Goal: Information Seeking & Learning: Compare options

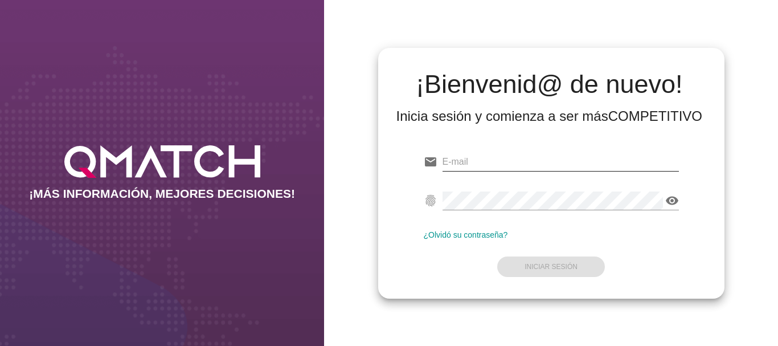
click at [465, 166] on input "email" at bounding box center [561, 162] width 236 height 18
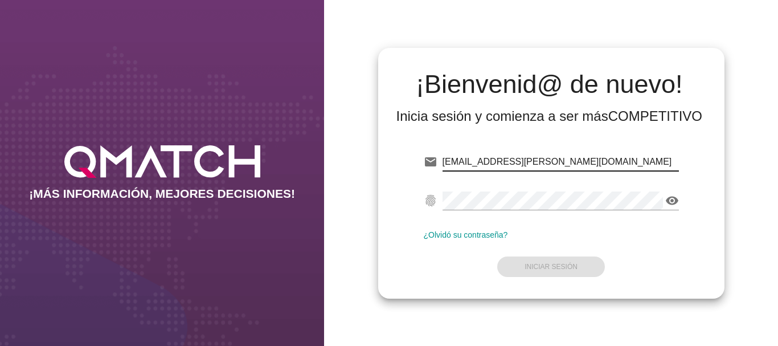
type input "[EMAIL_ADDRESS][PERSON_NAME][DOMAIN_NAME]"
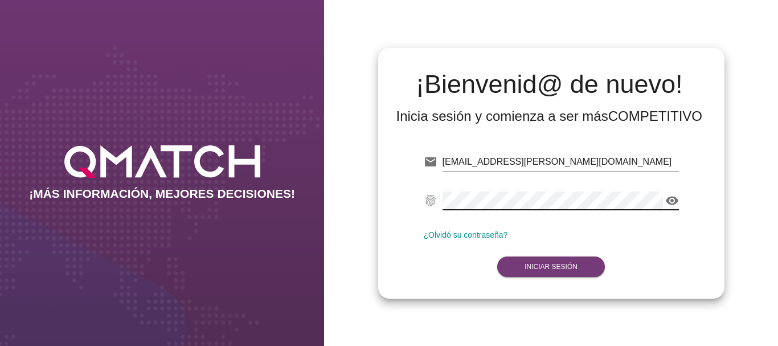
click at [542, 262] on button "Iniciar Sesión" at bounding box center [551, 266] width 108 height 21
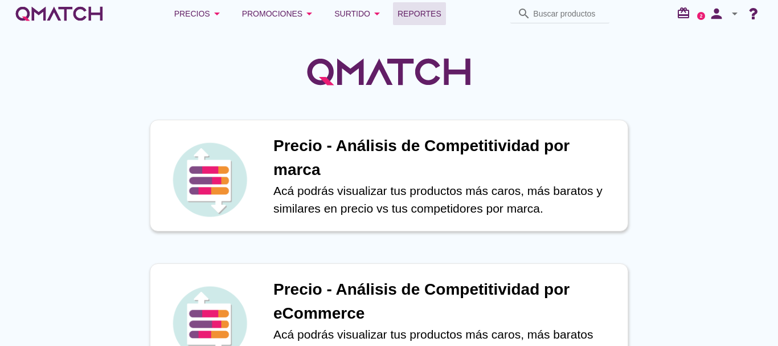
click at [423, 15] on span "Reportes" at bounding box center [420, 14] width 44 height 14
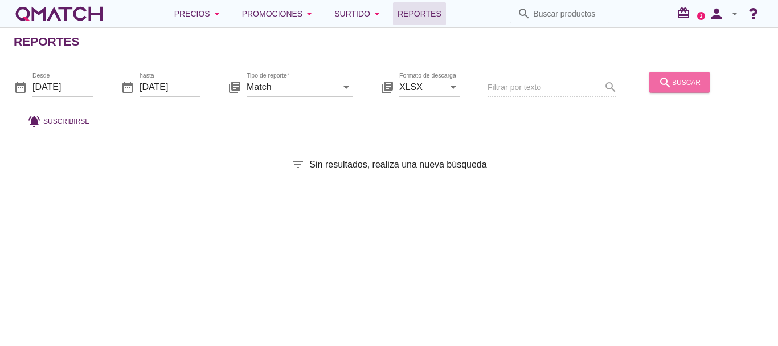
click at [684, 83] on div "search buscar" at bounding box center [680, 82] width 42 height 14
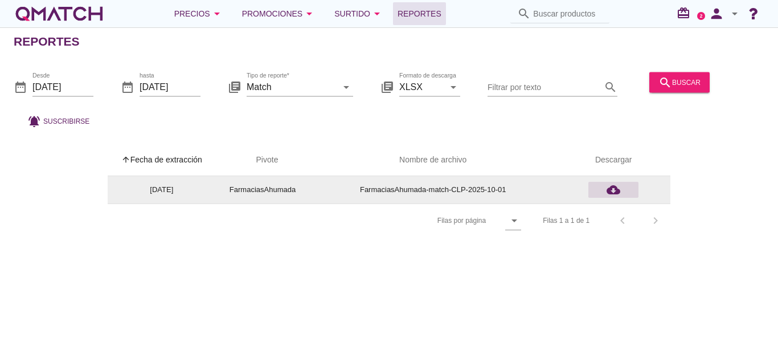
click at [615, 187] on icon "cloud_download" at bounding box center [614, 190] width 14 height 14
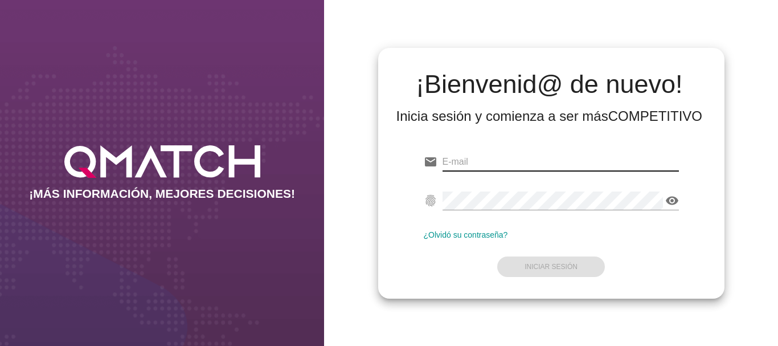
click at [480, 159] on input "email" at bounding box center [561, 162] width 236 height 18
type input "[EMAIL_ADDRESS][PERSON_NAME][DOMAIN_NAME]"
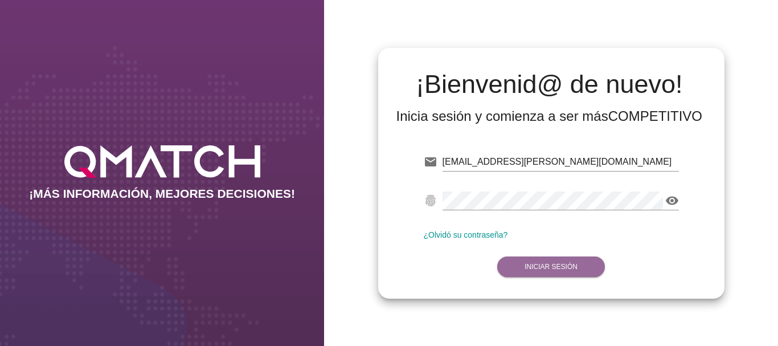
click at [540, 268] on strong "Iniciar Sesión" at bounding box center [551, 267] width 53 height 8
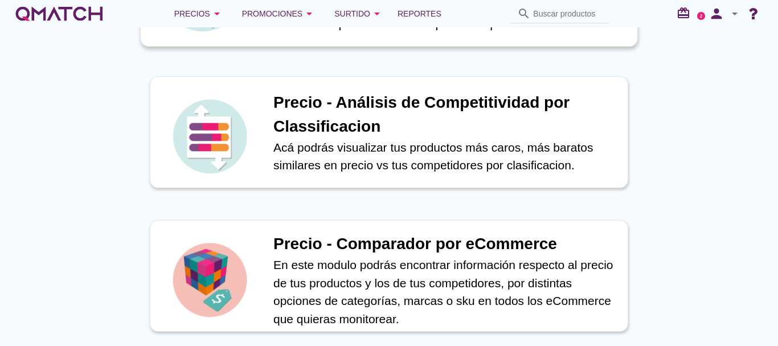
scroll to position [342, 0]
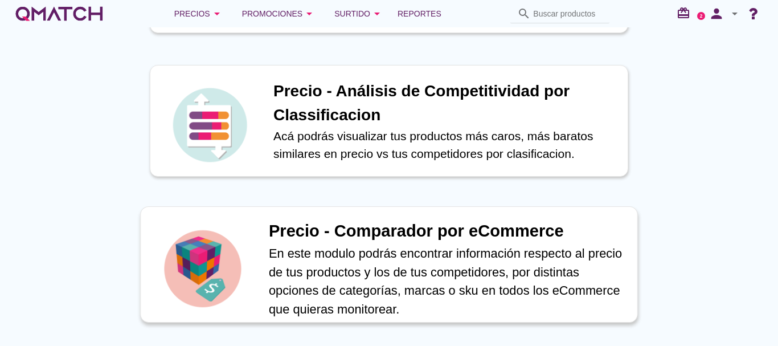
click at [373, 227] on h1 "Precio - Comparador por eCommerce" at bounding box center [447, 231] width 357 height 25
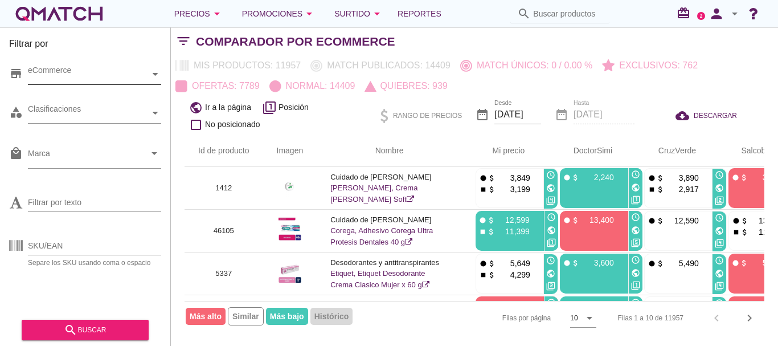
click at [157, 74] on icon at bounding box center [155, 74] width 5 height 5
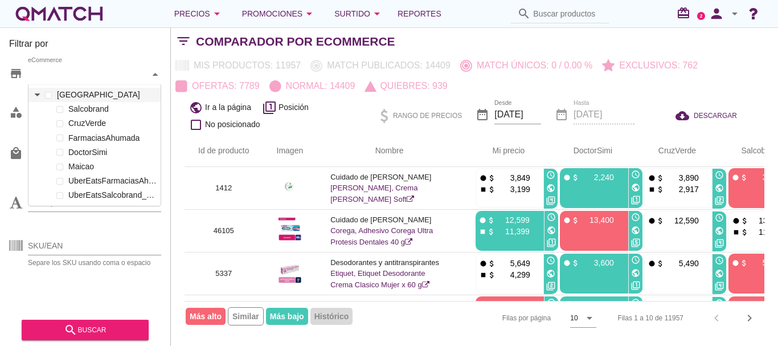
click at [38, 93] on icon at bounding box center [37, 94] width 5 height 5
click at [59, 112] on span at bounding box center [59, 109] width 7 height 7
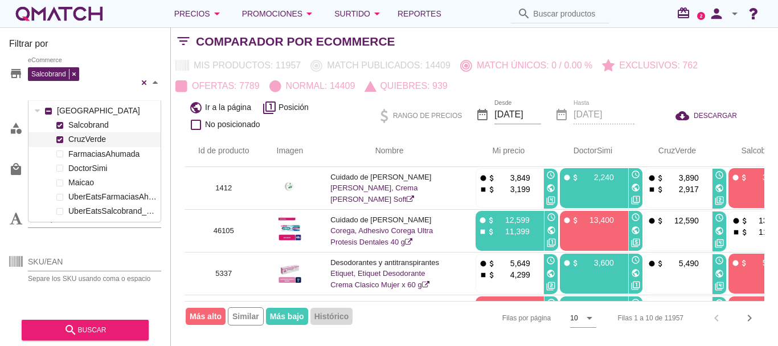
drag, startPoint x: 59, startPoint y: 123, endPoint x: 62, endPoint y: 129, distance: 6.4
click at [60, 123] on div "[PERSON_NAME] FarmaciasAhumada DoctorSimi Maicao UberEatsFarmaciasAhumada_212 U…" at bounding box center [94, 168] width 132 height 100
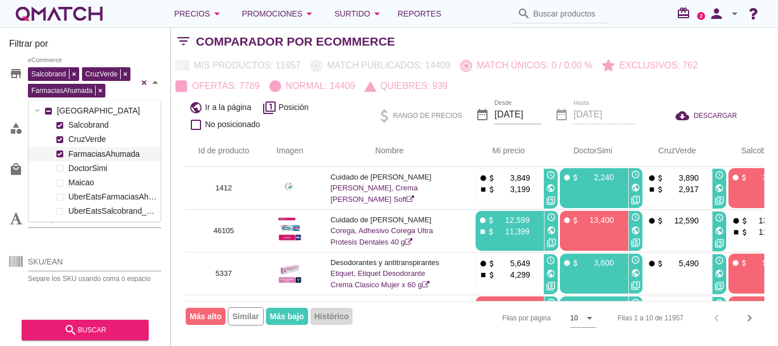
click at [62, 153] on span at bounding box center [59, 153] width 7 height 7
click at [75, 260] on input "SKU/EAN" at bounding box center [94, 261] width 133 height 18
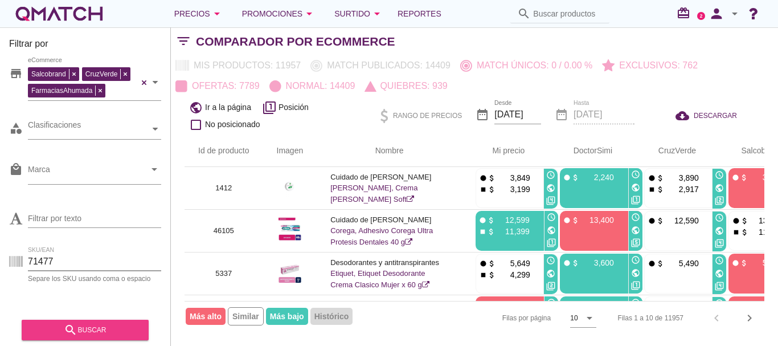
type input "71477"
click at [91, 324] on div "search buscar" at bounding box center [85, 330] width 109 height 14
